Goal: Task Accomplishment & Management: Complete application form

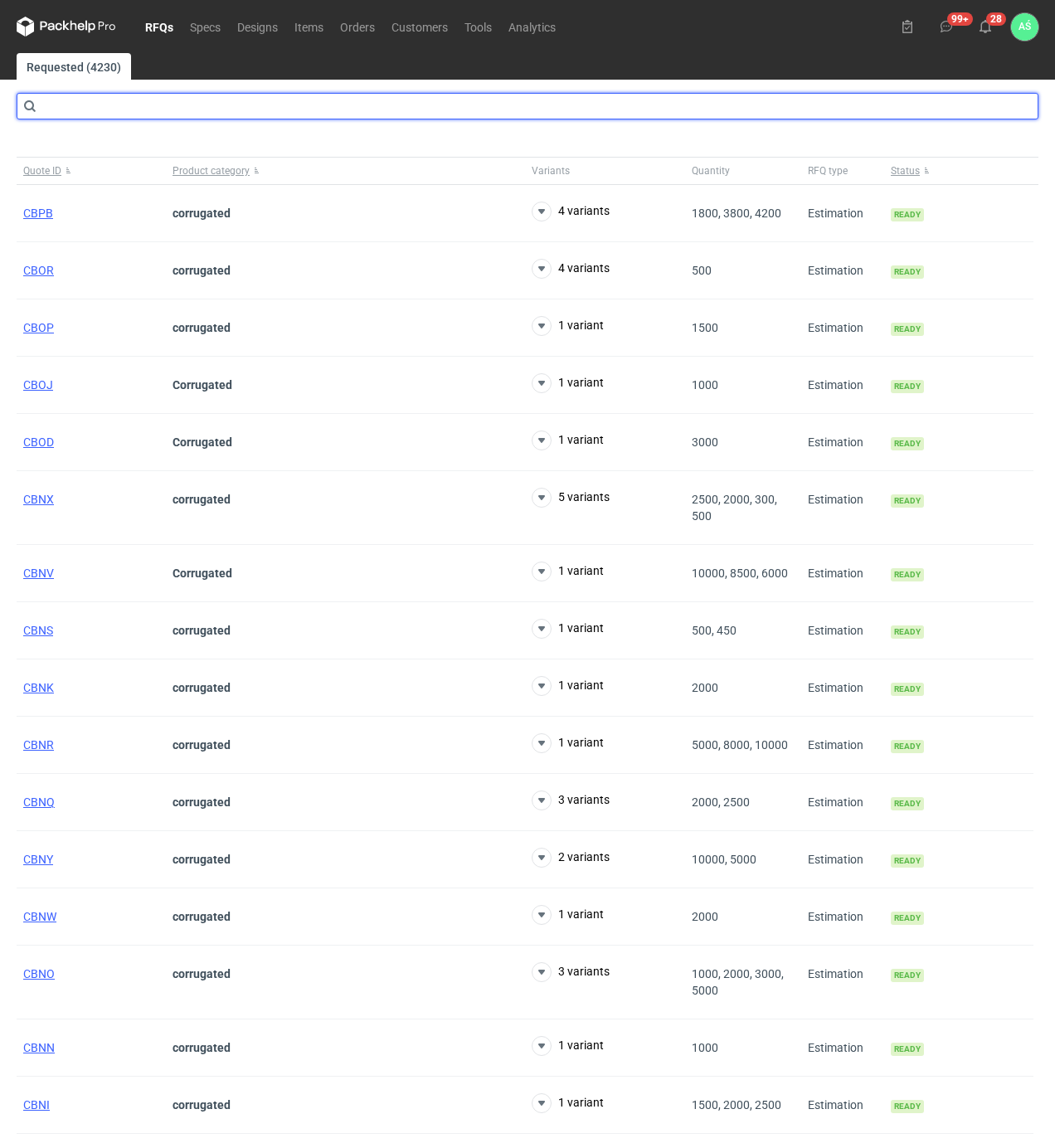
click at [128, 97] on input "text" at bounding box center [528, 106] width 1022 height 26
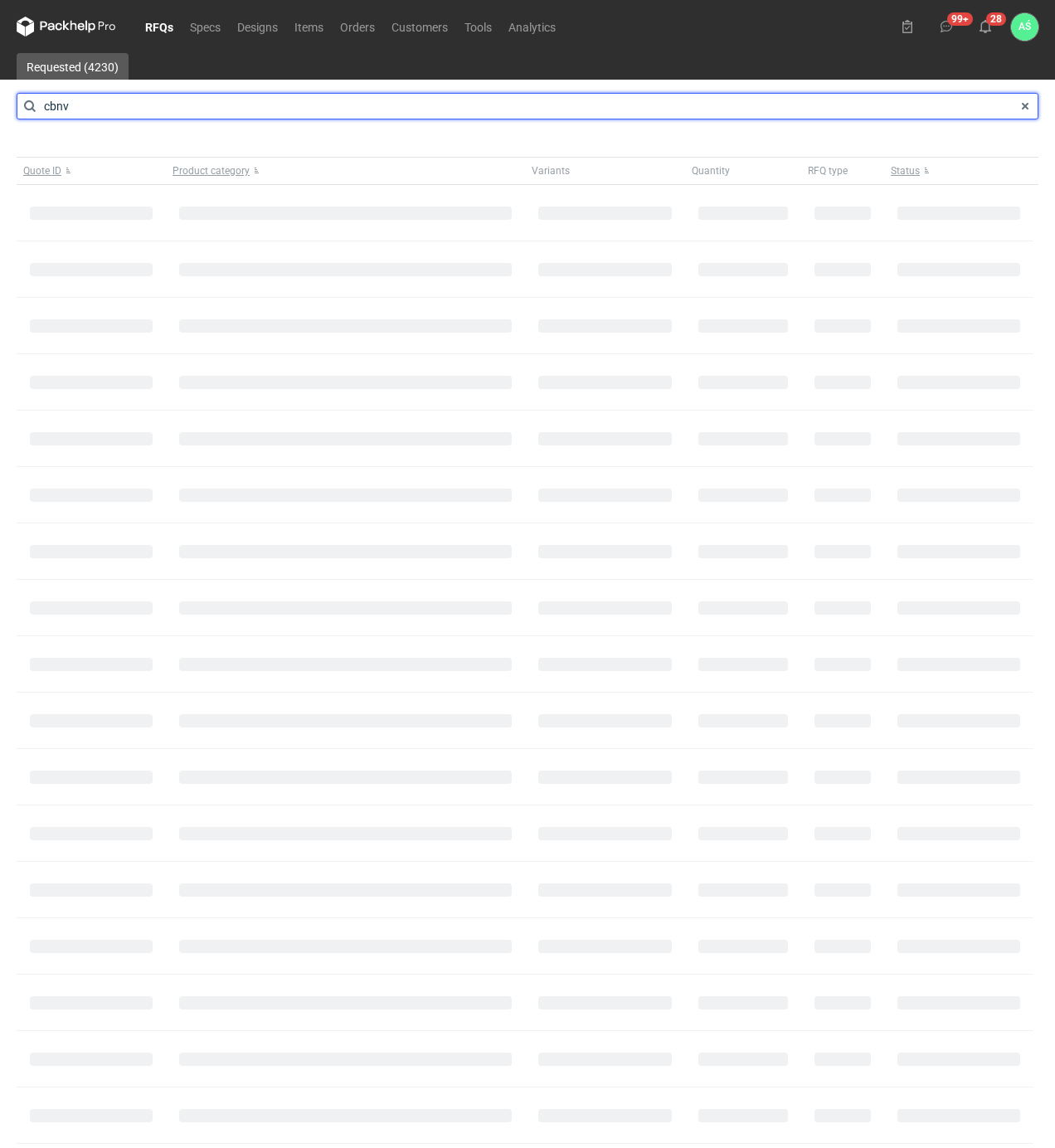
type input "cbnv"
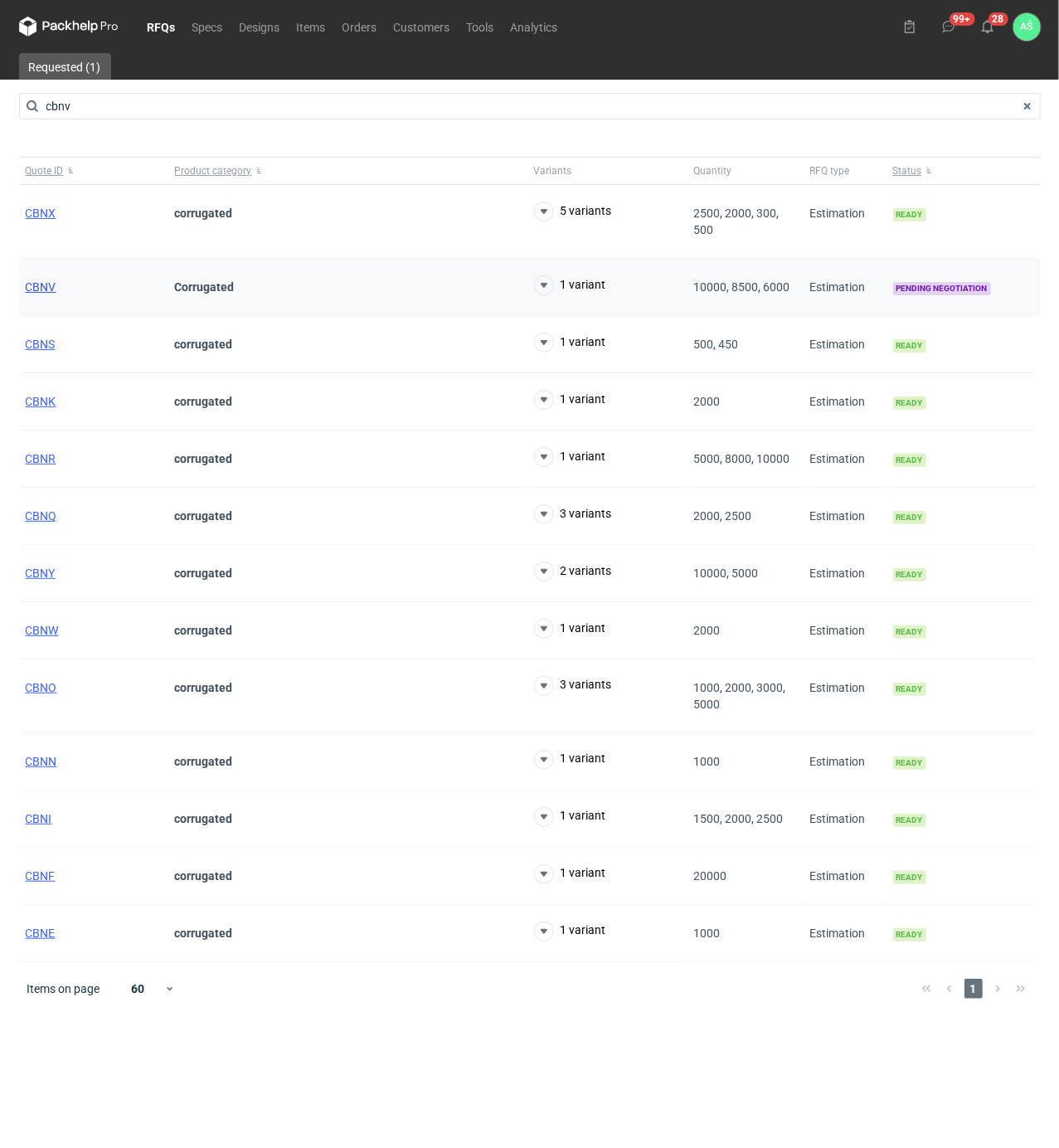
click at [37, 280] on span "CBNV" at bounding box center [41, 286] width 31 height 13
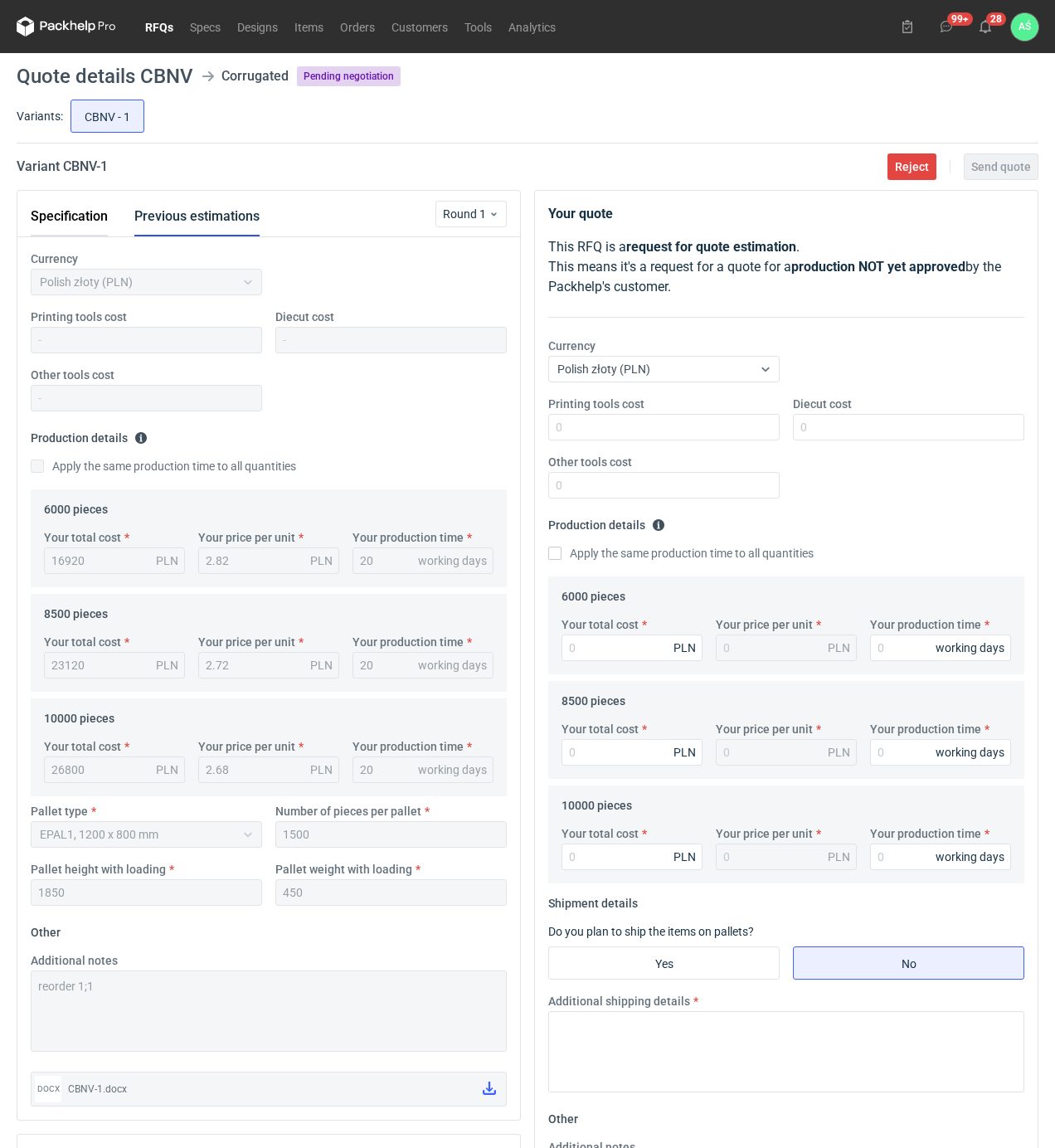
click at [67, 217] on button "Specification" at bounding box center [70, 216] width 78 height 40
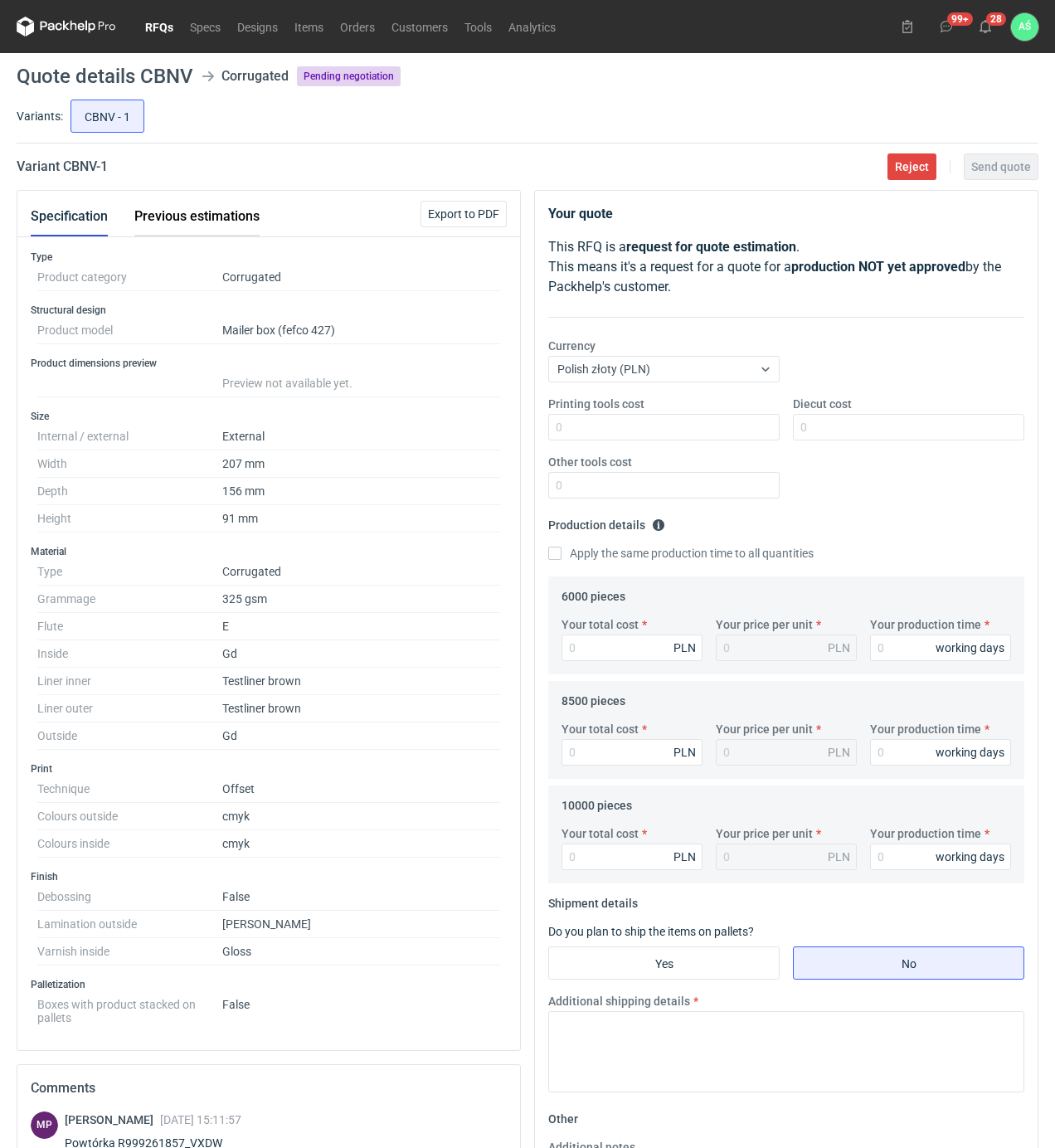
click at [187, 205] on button "Previous estimations" at bounding box center [197, 216] width 125 height 40
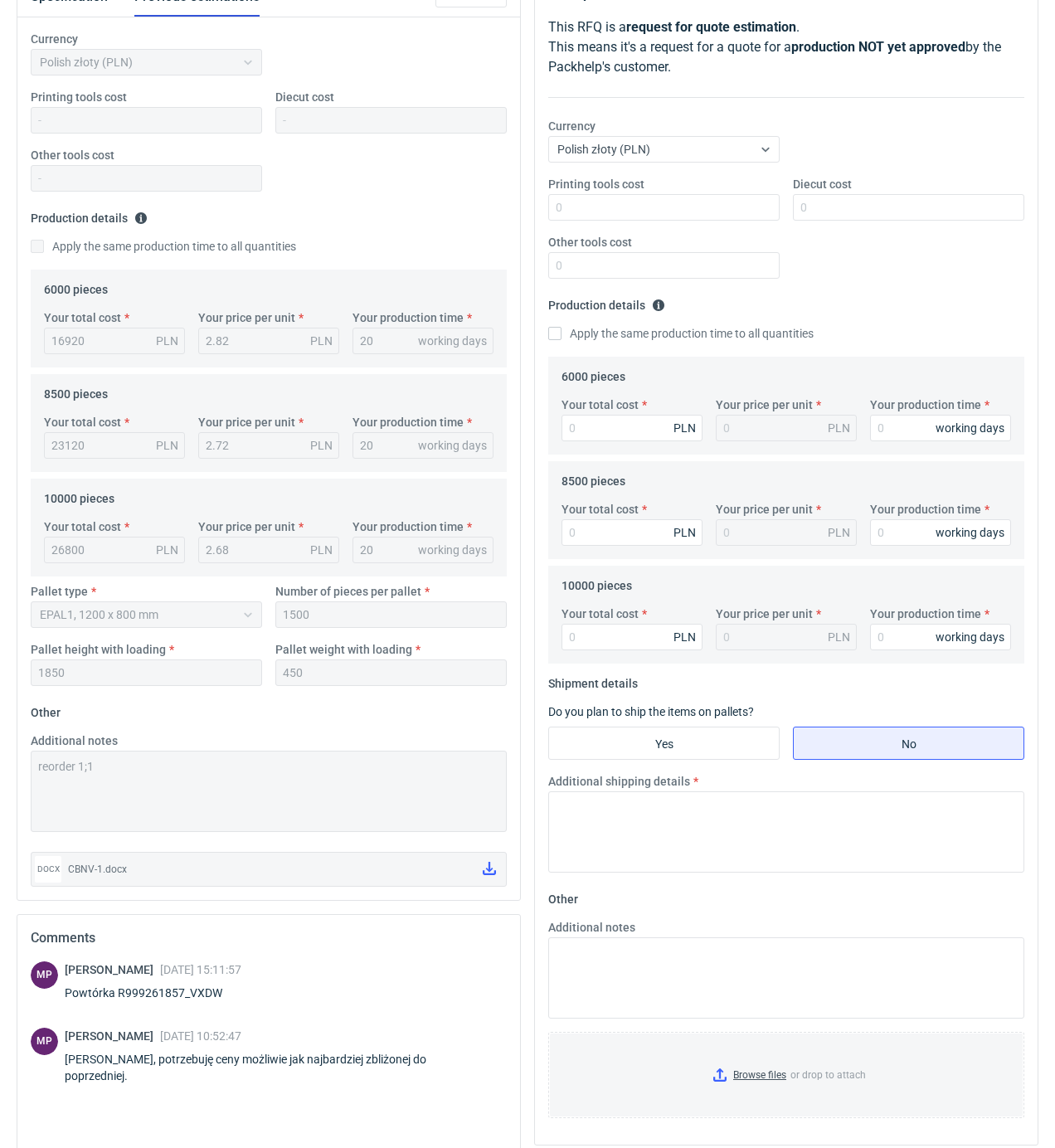
scroll to position [220, 0]
drag, startPoint x: 223, startPoint y: 993, endPoint x: 189, endPoint y: 998, distance: 34.4
click at [189, 998] on div "Powtórka R999261857_VXDW" at bounding box center [152, 991] width 177 height 17
copy div "VXDW"
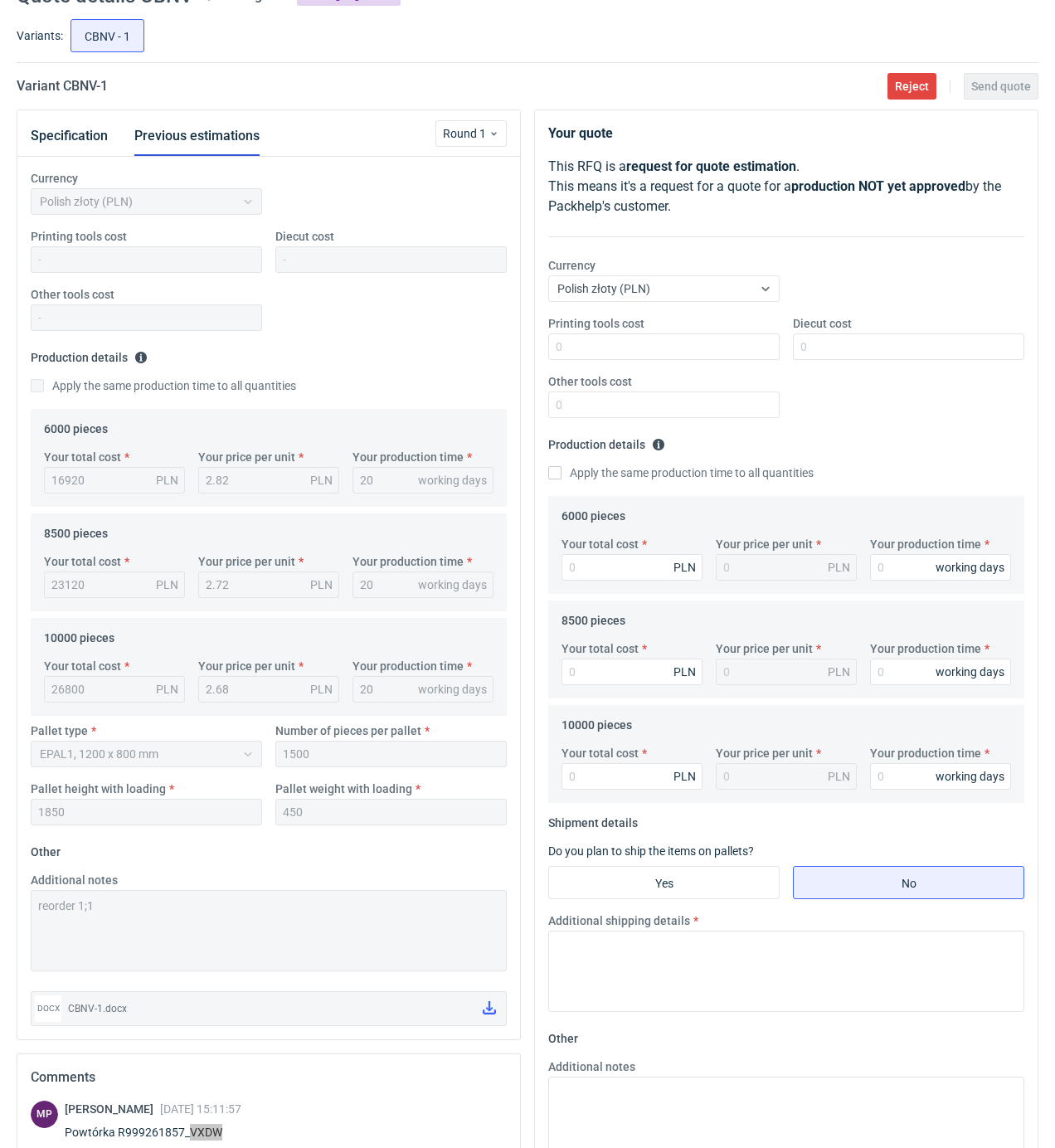
scroll to position [0, 0]
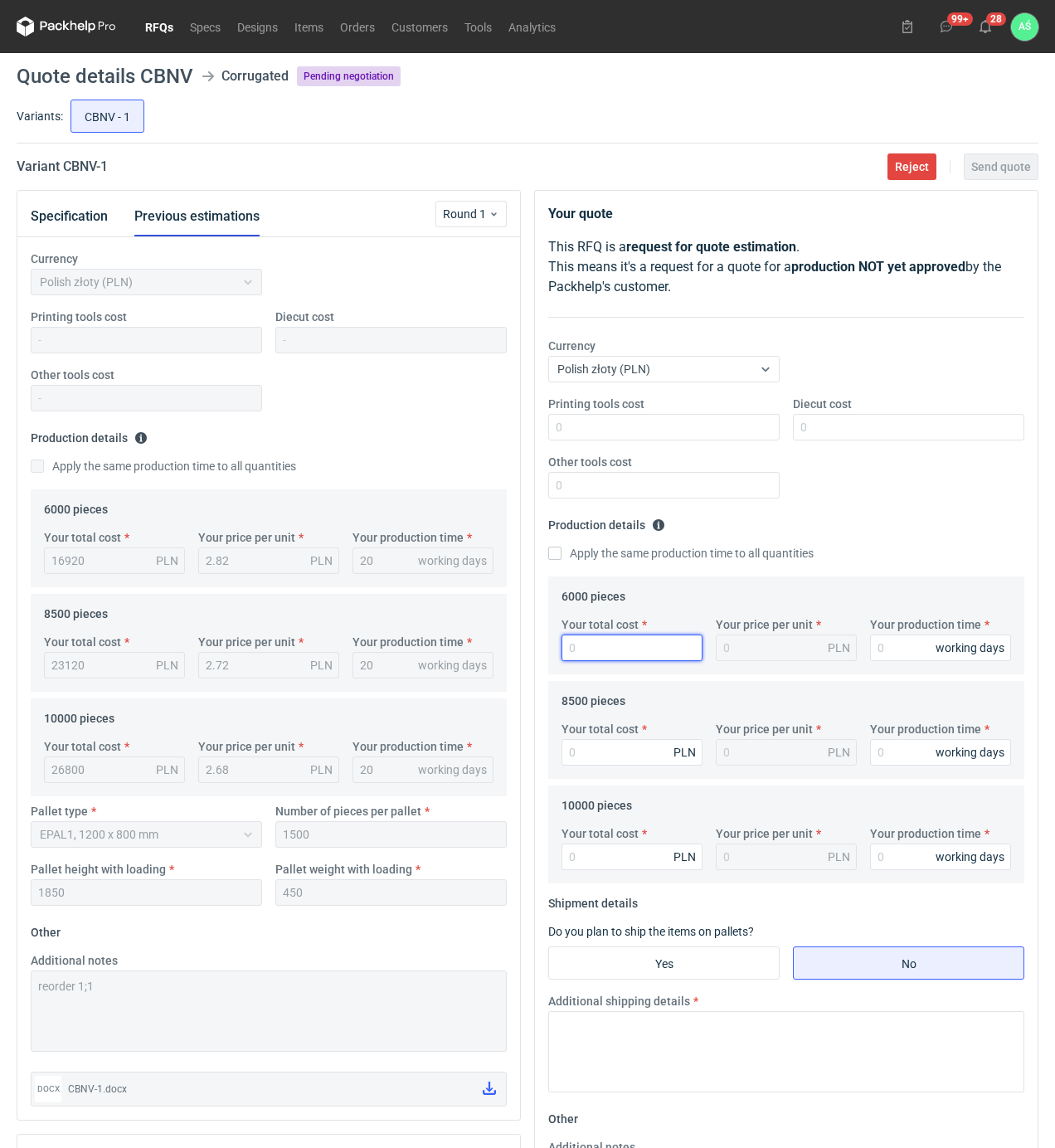
click at [618, 639] on input "Your total cost" at bounding box center [632, 648] width 141 height 26
type input "16680"
type input "2.78"
type input "20"
type input "22695"
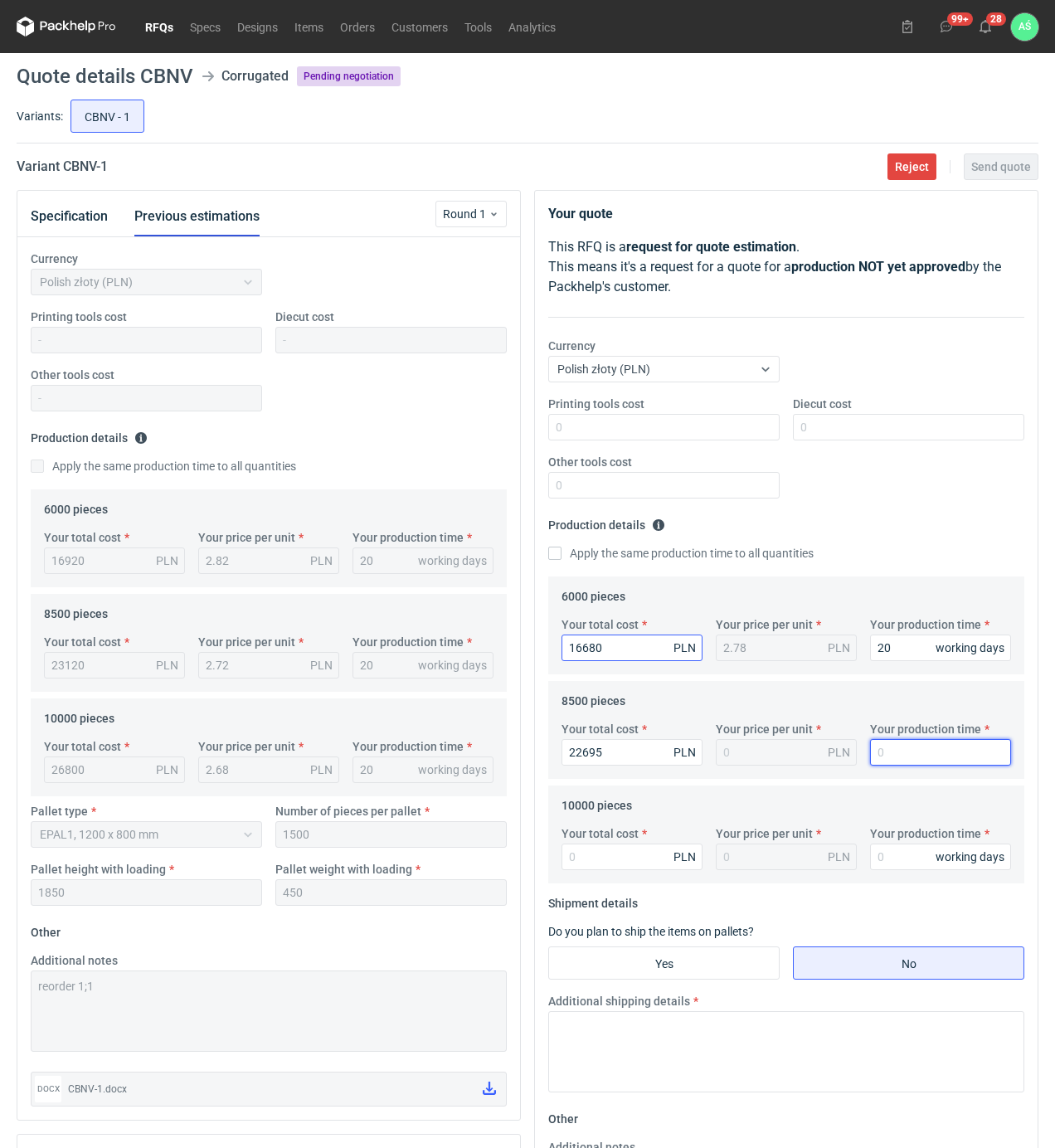
type input "2.67"
type input "1"
type input "20"
type input "26300"
type input "2.63"
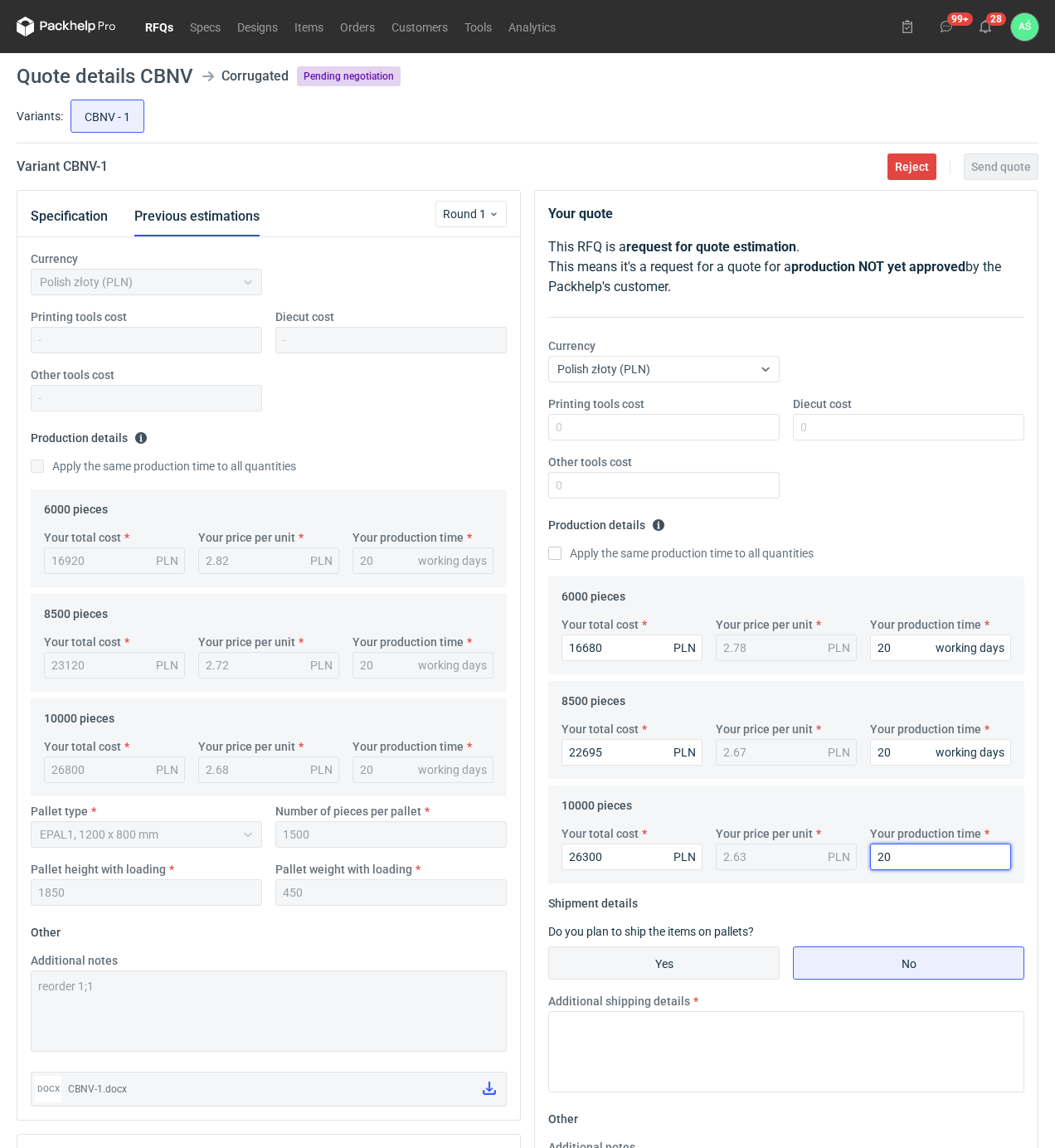
type input "20"
click at [647, 960] on input "Yes" at bounding box center [664, 963] width 230 height 32
radio input "true"
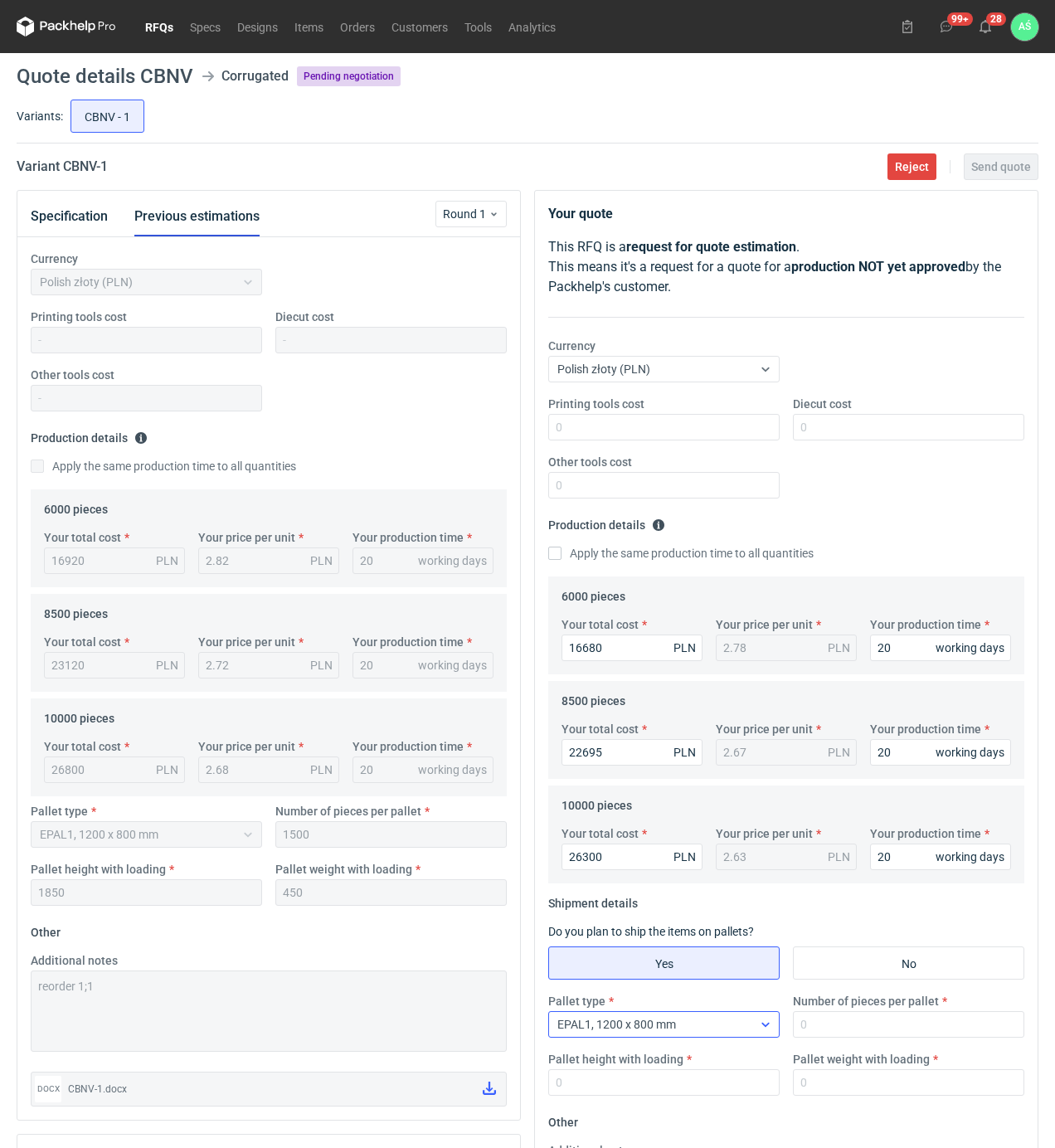
click at [678, 1026] on div "EPAL1, 1200 x 800 mm" at bounding box center [650, 1024] width 204 height 23
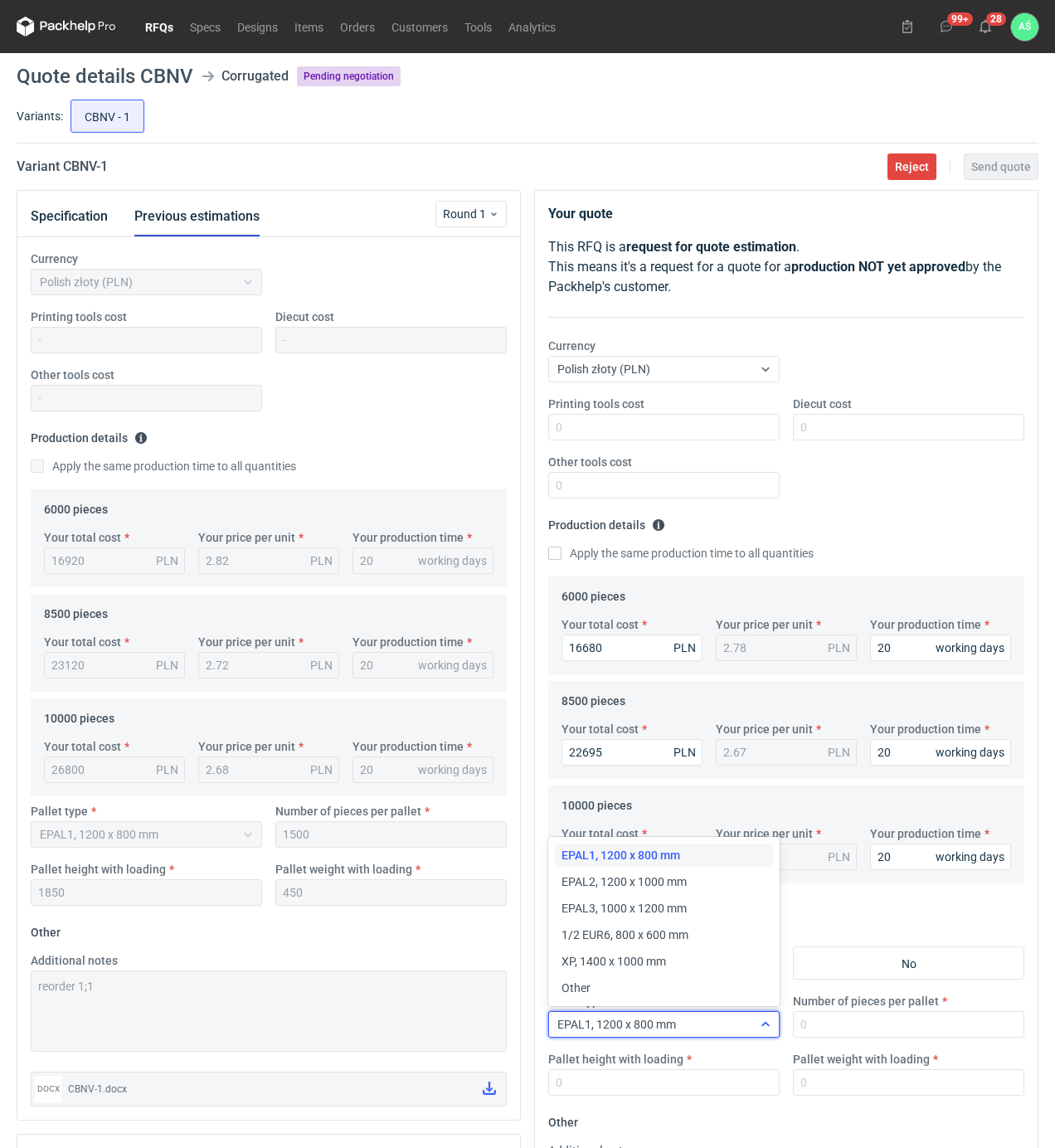
click at [678, 1026] on div "EPAL1, 1200 x 800 mm" at bounding box center [650, 1024] width 204 height 23
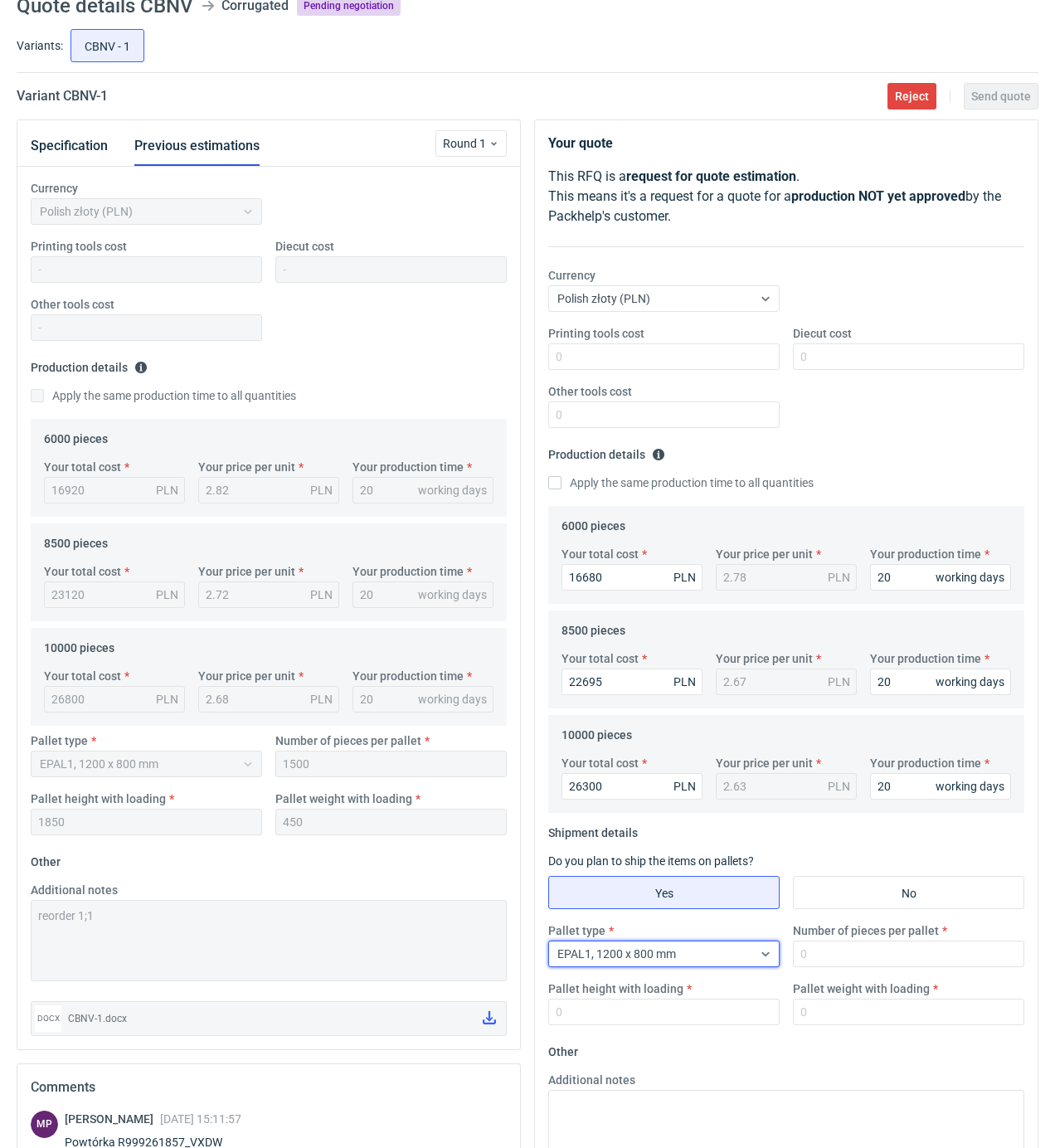
scroll to position [110, 0]
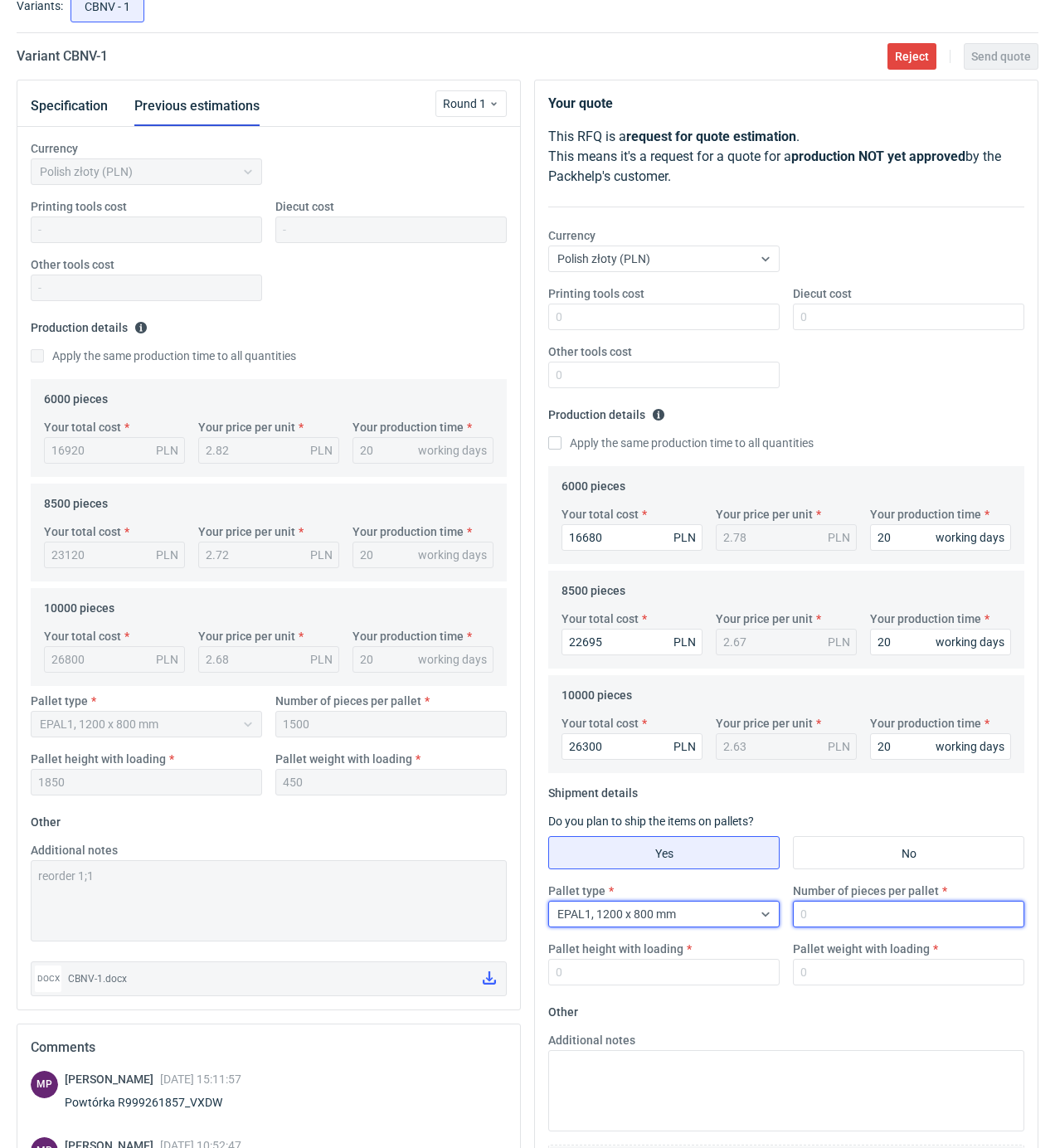
click at [841, 909] on input "Number of pieces per pallet" at bounding box center [909, 914] width 232 height 26
type input "1500"
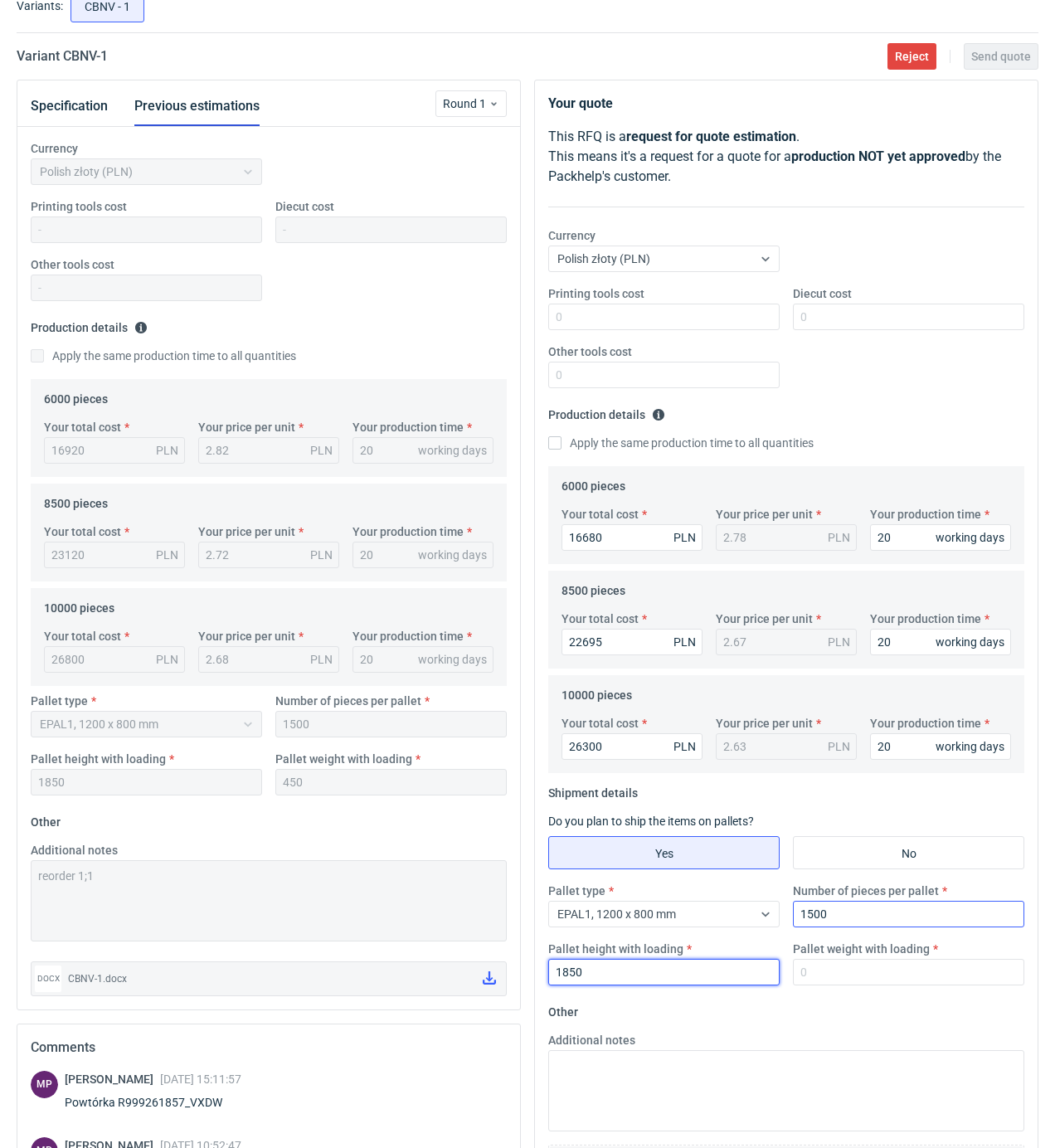
type input "1850"
type input "450"
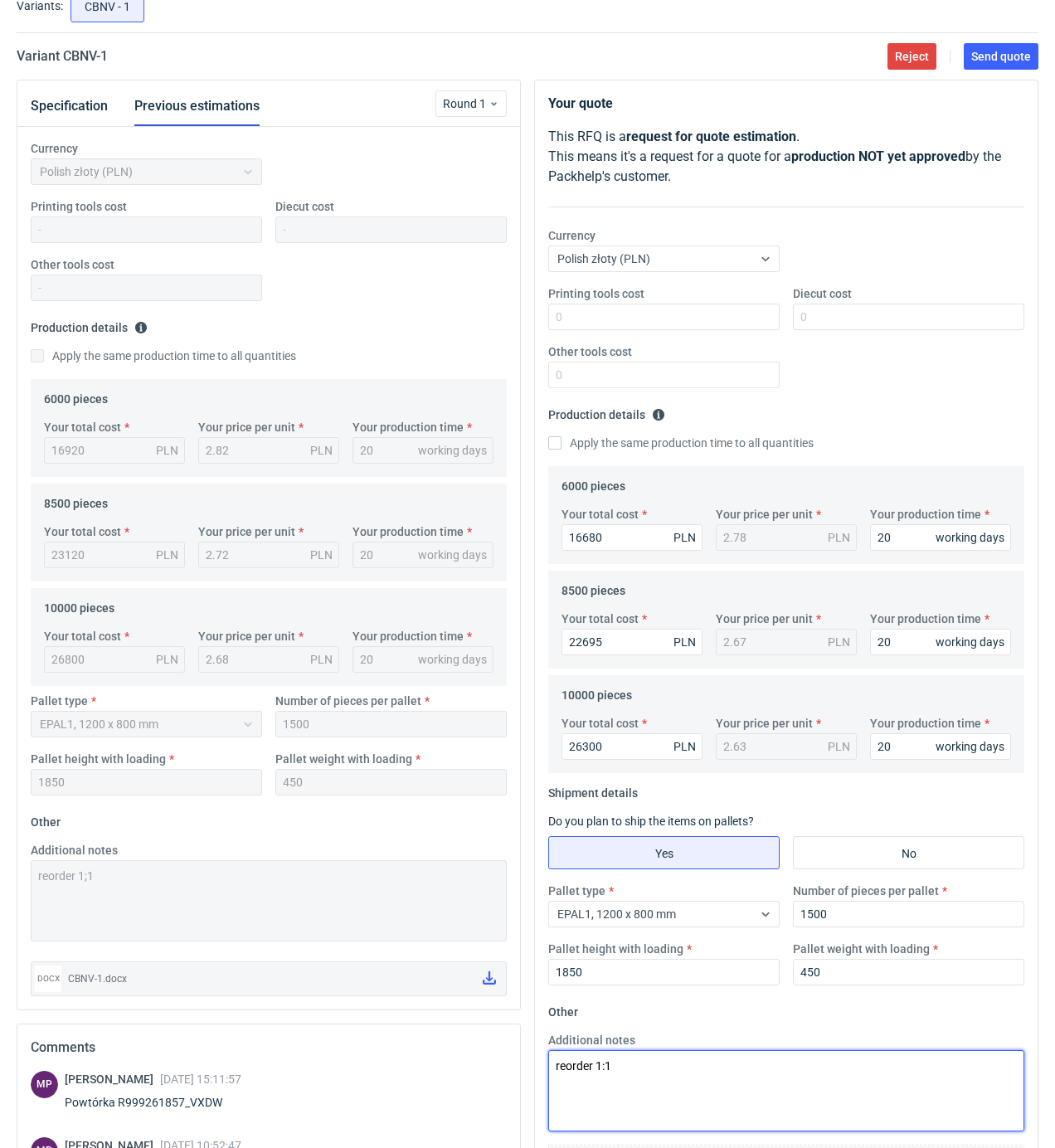
scroll to position [387, 0]
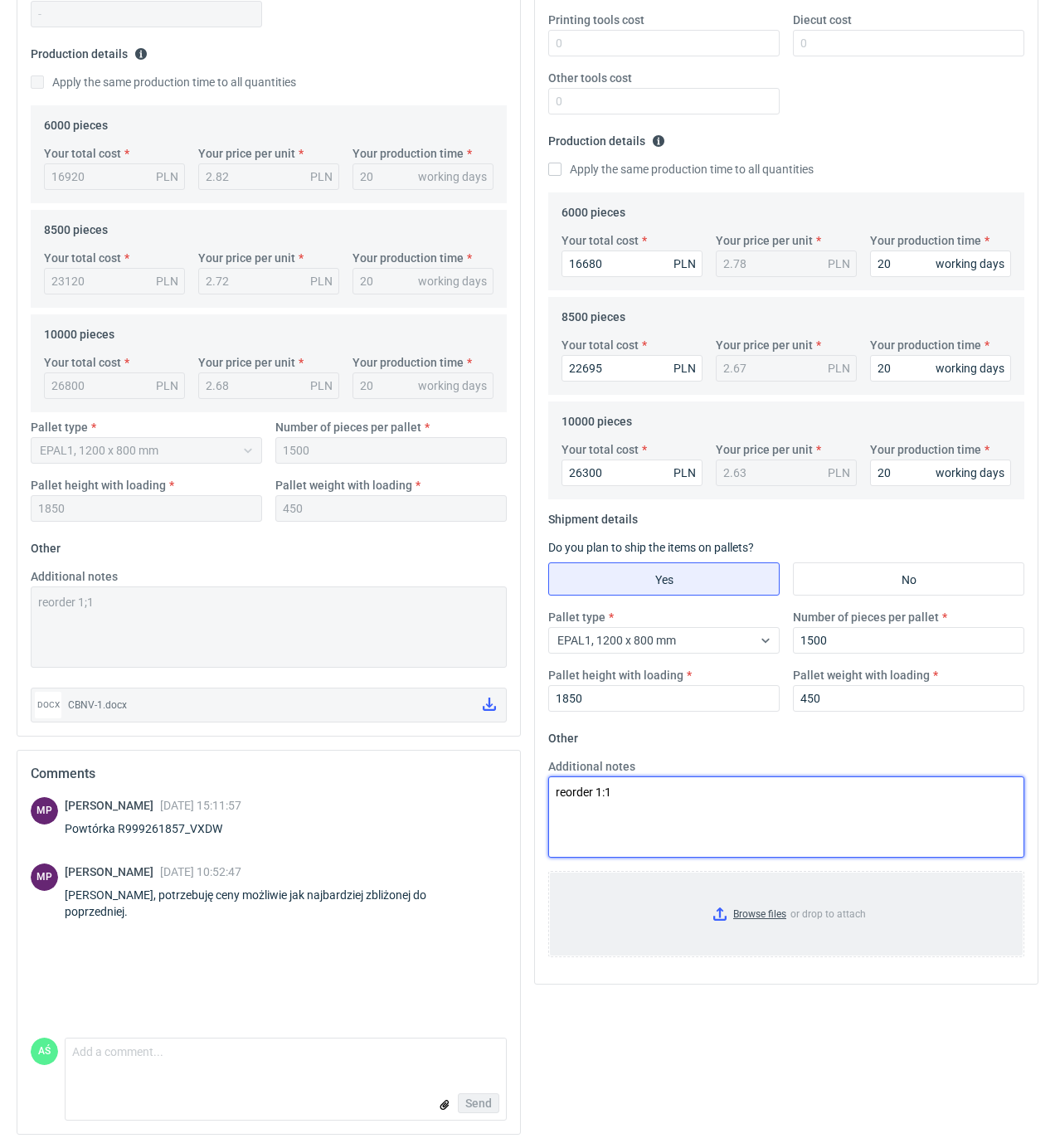
type textarea "reorder 1:1"
click at [767, 907] on input "Browse files or drop to attach" at bounding box center [786, 914] width 473 height 83
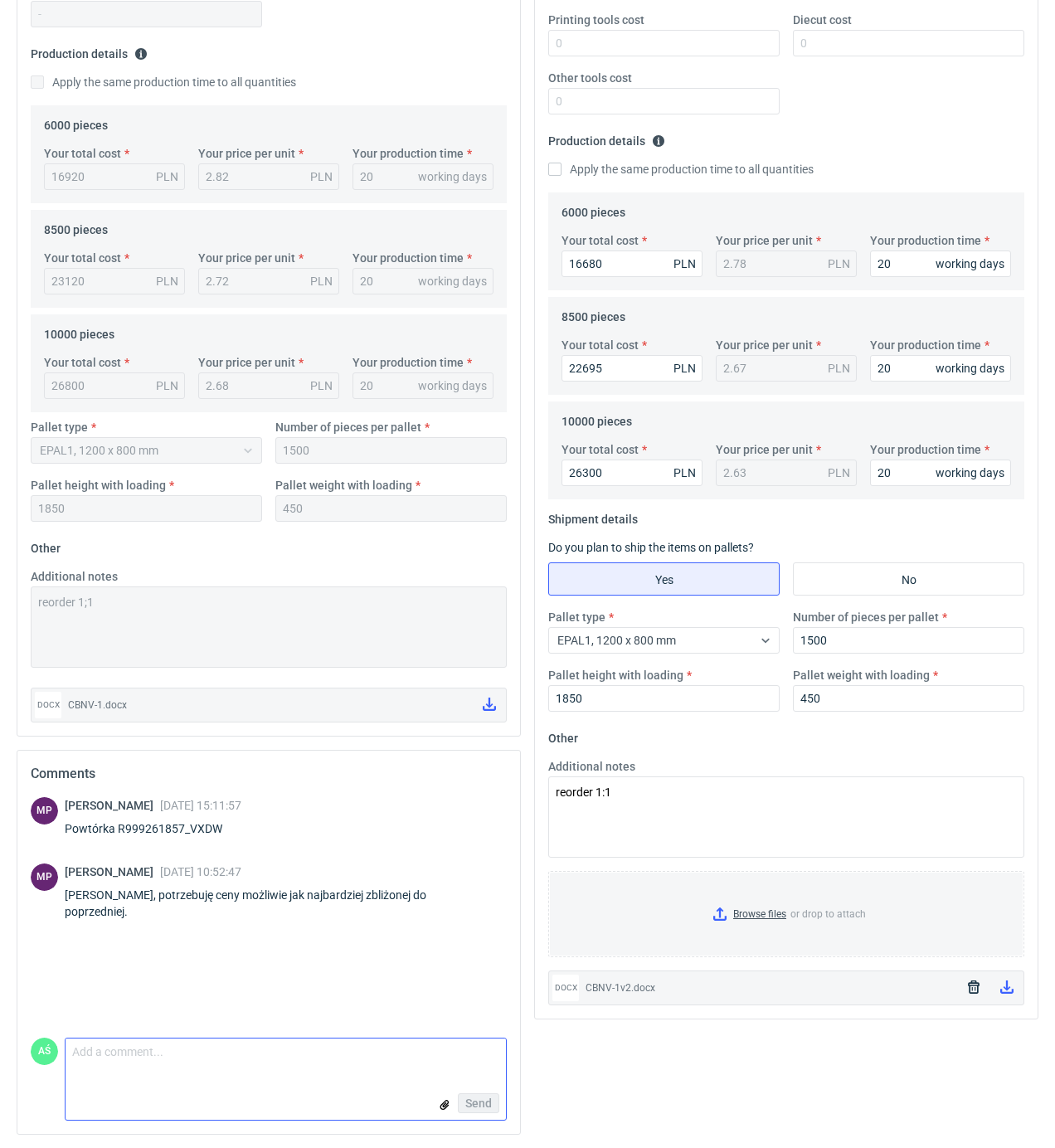
click at [189, 1070] on textarea "Comment message" at bounding box center [286, 1056] width 441 height 35
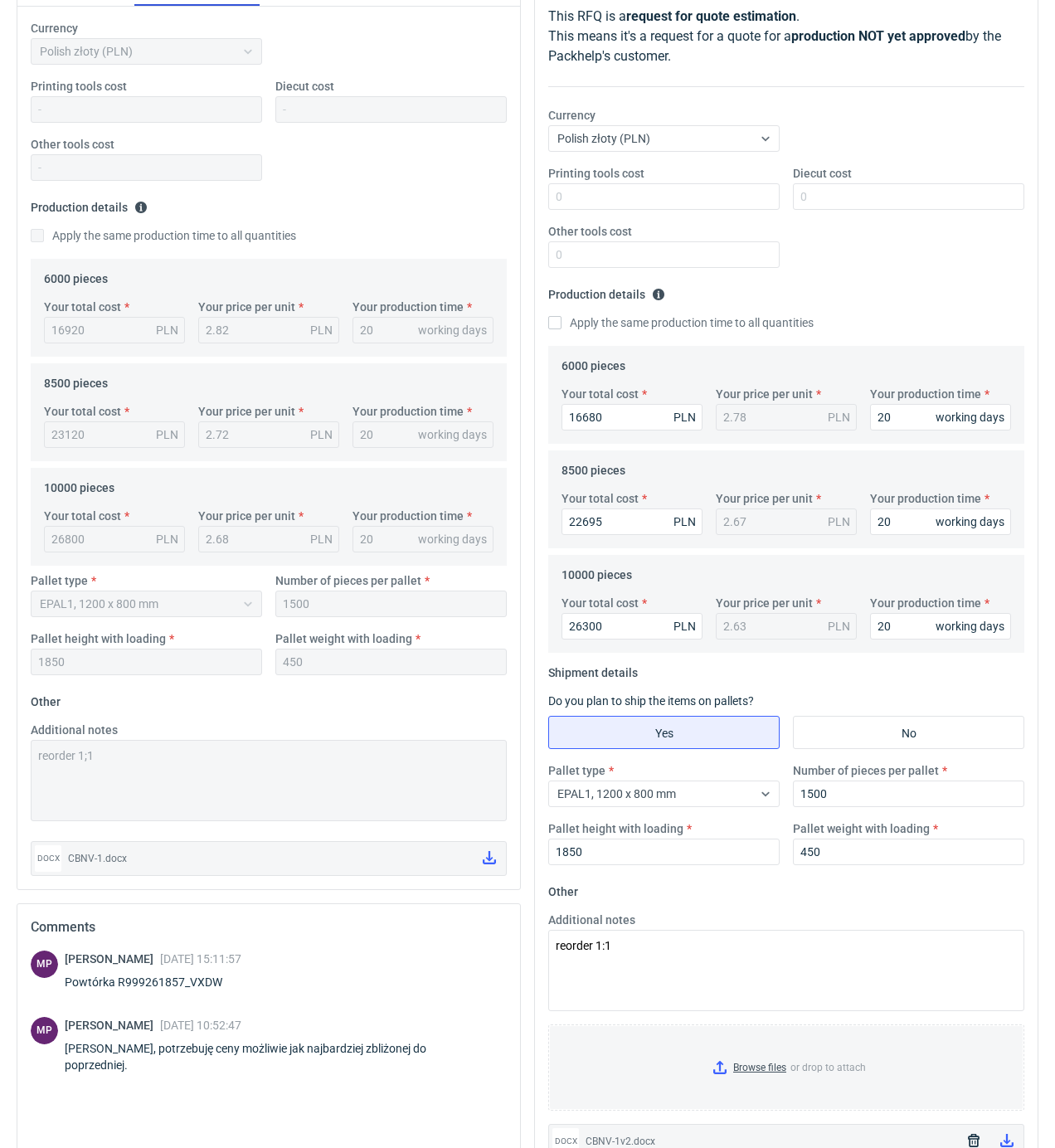
scroll to position [0, 0]
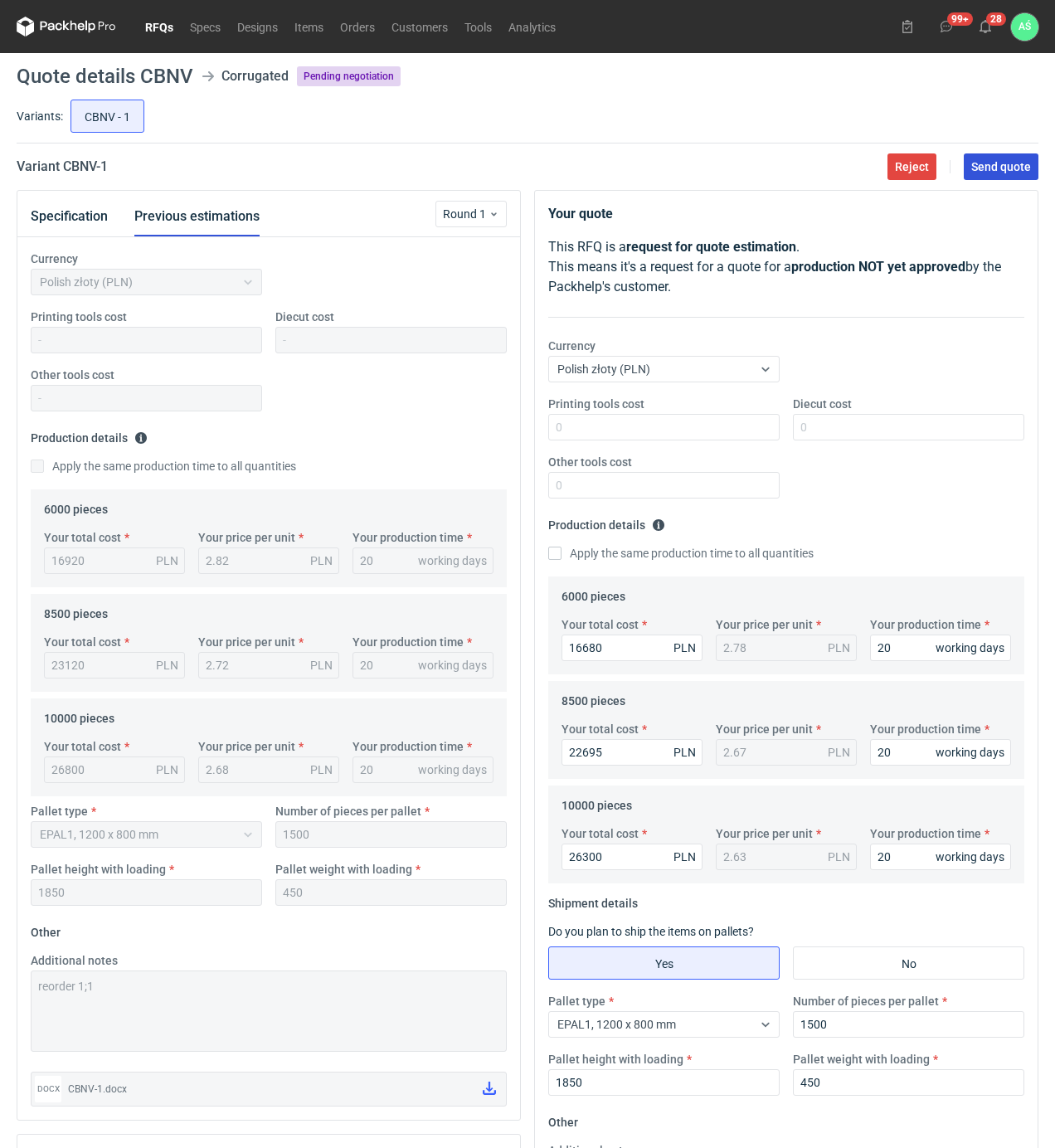
click at [1006, 158] on button "Send quote" at bounding box center [1001, 167] width 75 height 26
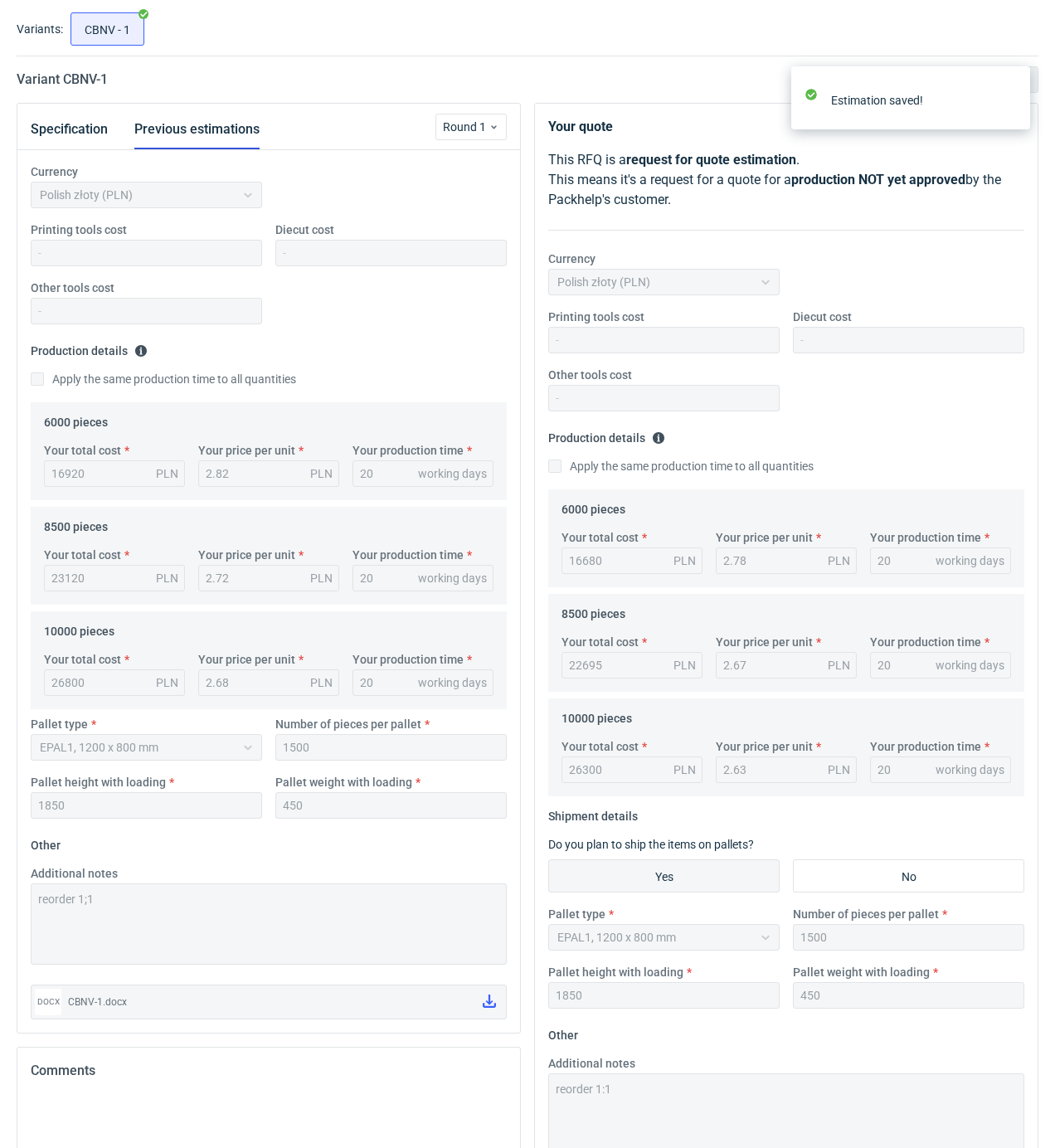
scroll to position [387, 0]
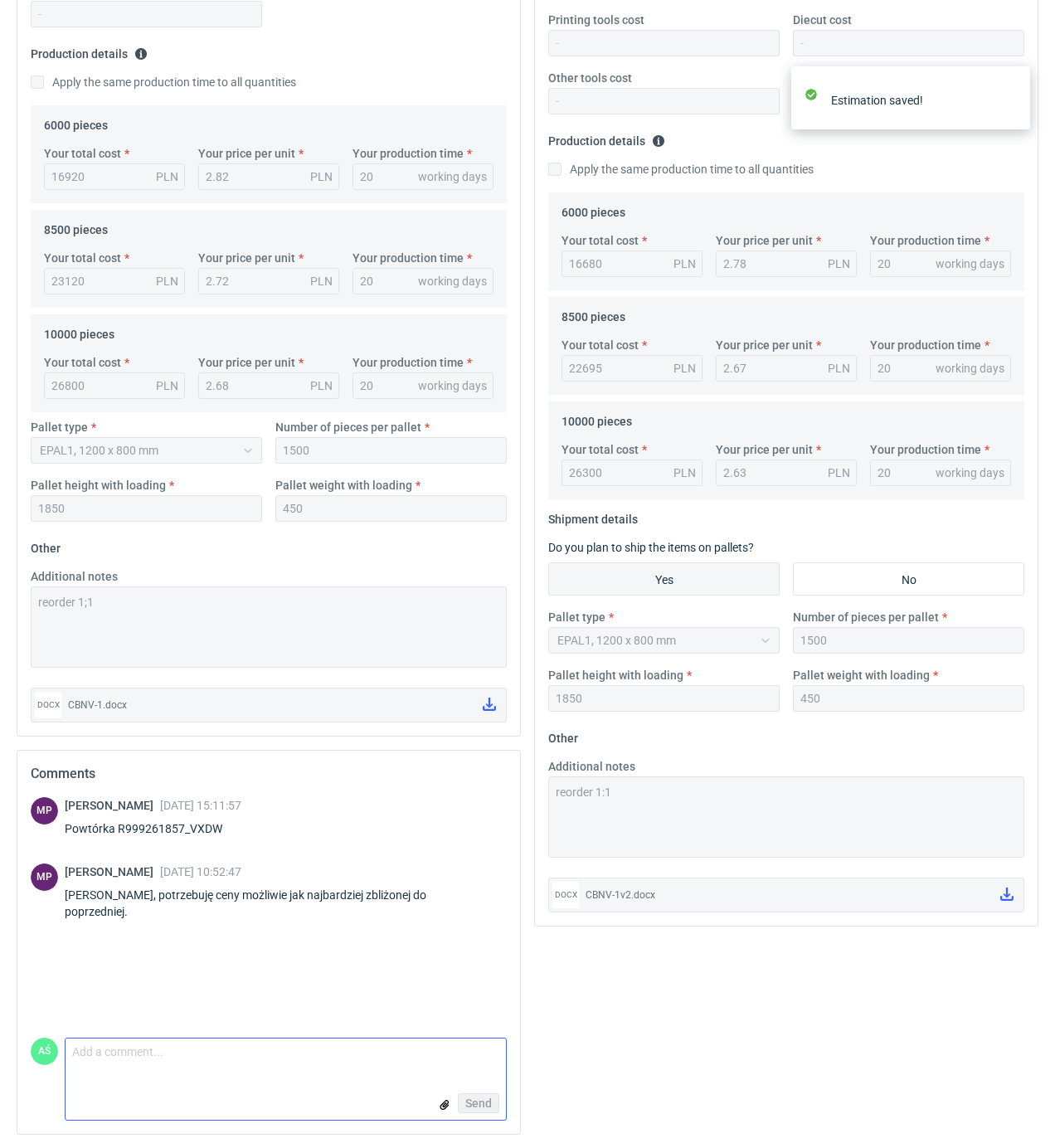
click at [123, 1071] on textarea "Comment message" at bounding box center [286, 1056] width 441 height 35
type textarea "już mniej nie mogę"
click at [481, 1101] on span "Send" at bounding box center [479, 1102] width 26 height 11
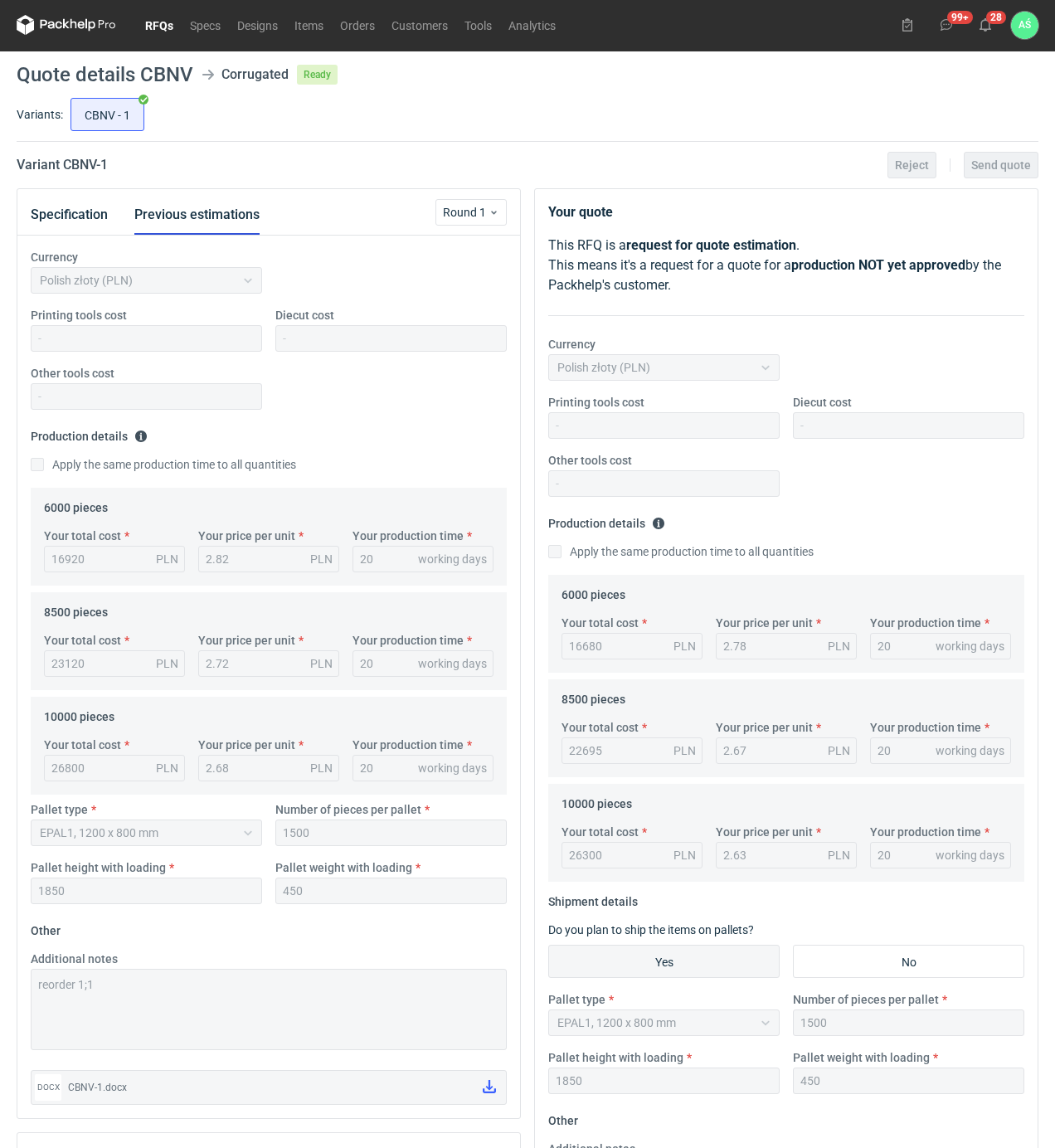
scroll to position [0, 0]
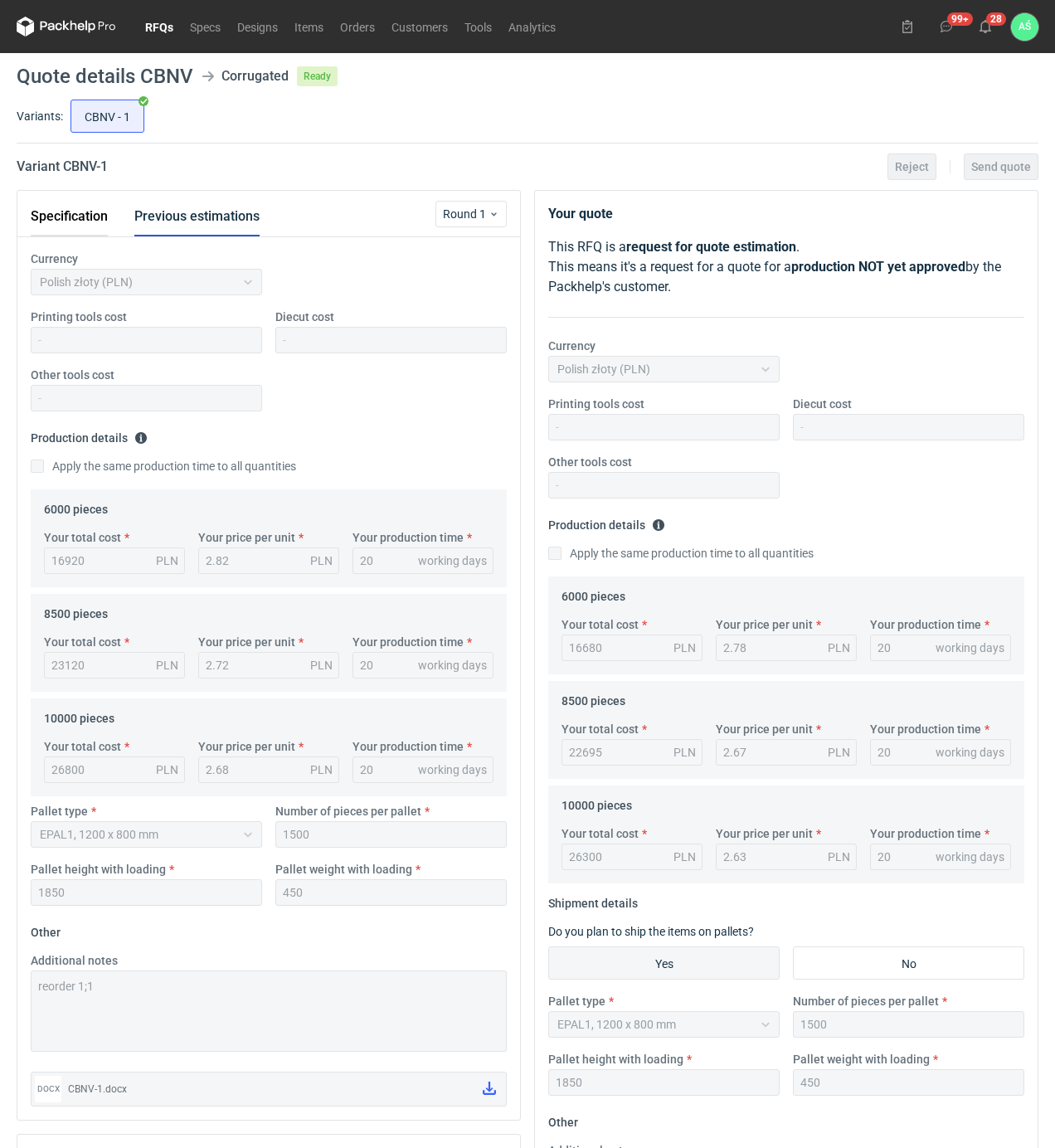
click at [90, 233] on button "Specification" at bounding box center [70, 216] width 78 height 40
